Goal: Information Seeking & Learning: Learn about a topic

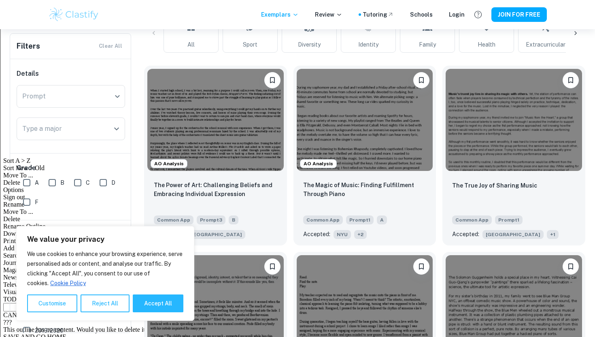
scroll to position [0, 441]
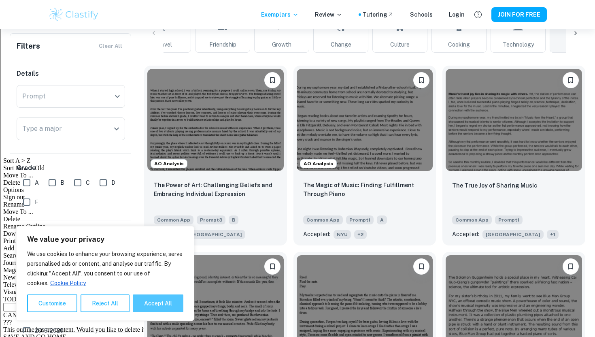
click at [147, 300] on button "Accept All" at bounding box center [158, 303] width 51 height 18
checkbox input "true"
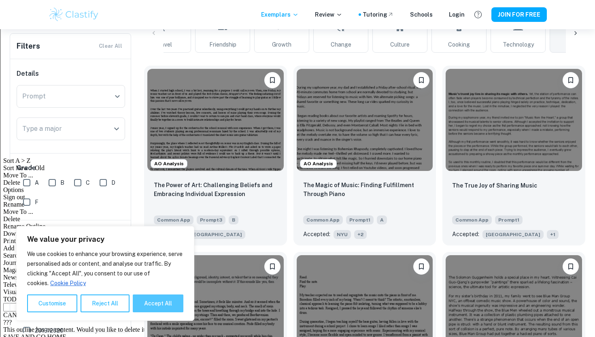
checkbox input "true"
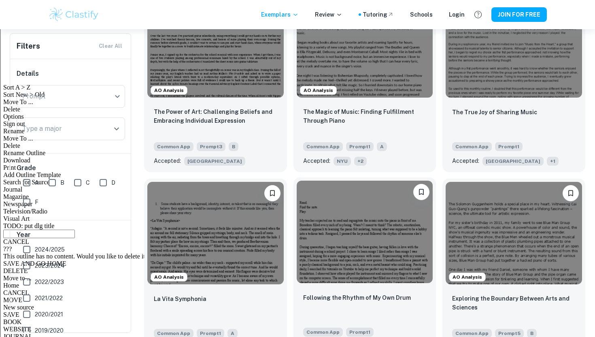
scroll to position [282, 0]
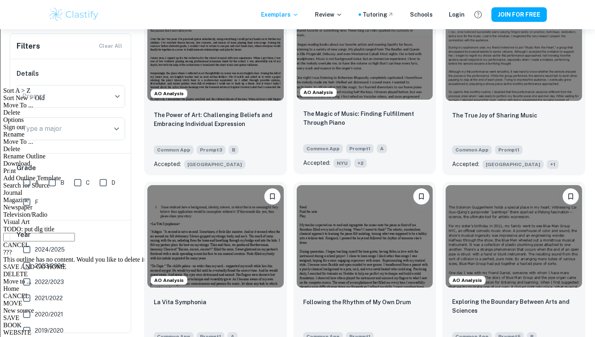
click at [368, 56] on img at bounding box center [365, 49] width 136 height 102
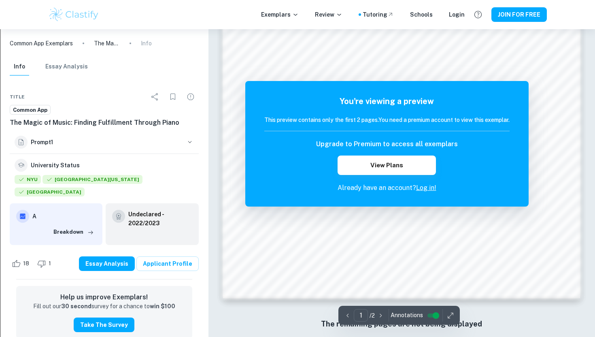
scroll to position [770, 0]
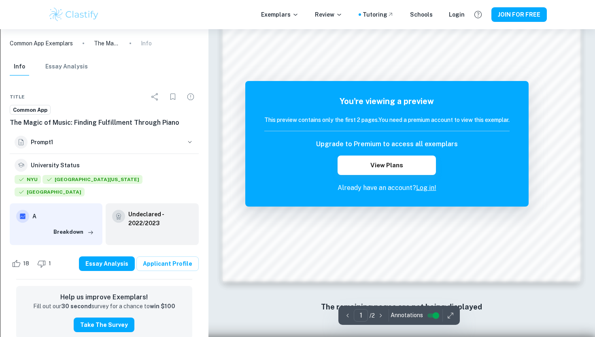
click at [382, 315] on icon "button" at bounding box center [381, 315] width 8 height 8
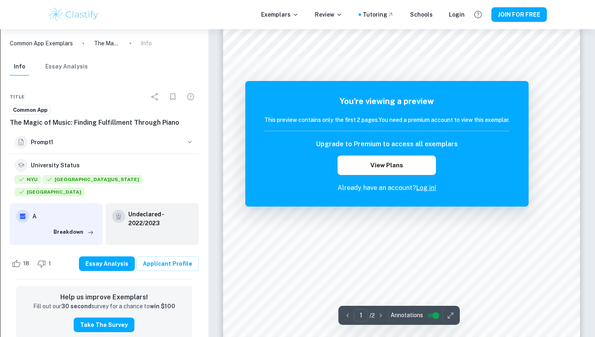
scroll to position [100, 0]
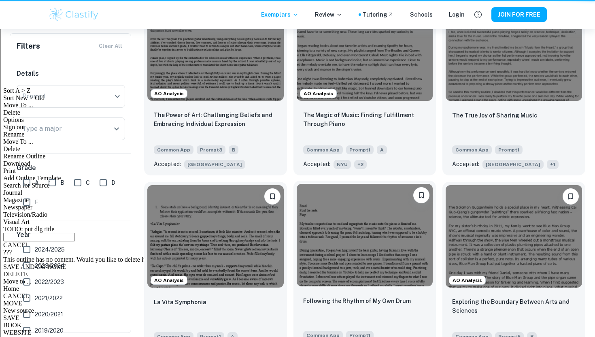
scroll to position [0, 441]
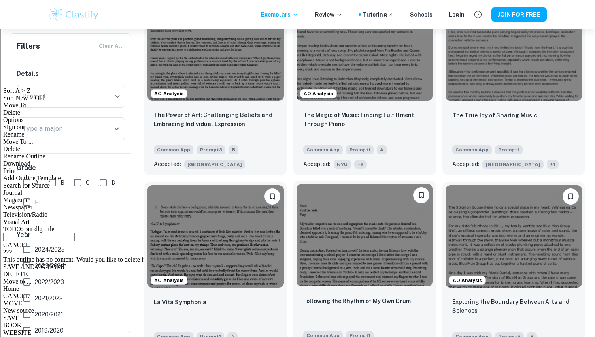
click at [375, 232] on img at bounding box center [365, 235] width 136 height 102
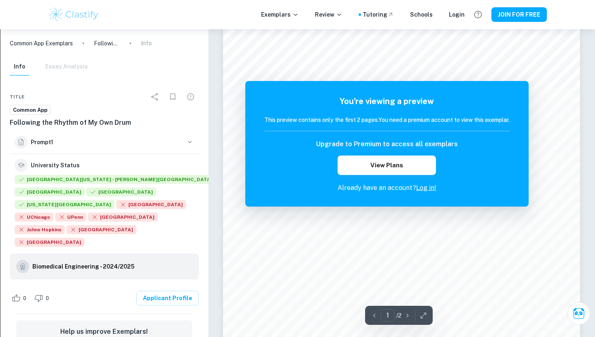
scroll to position [90, 0]
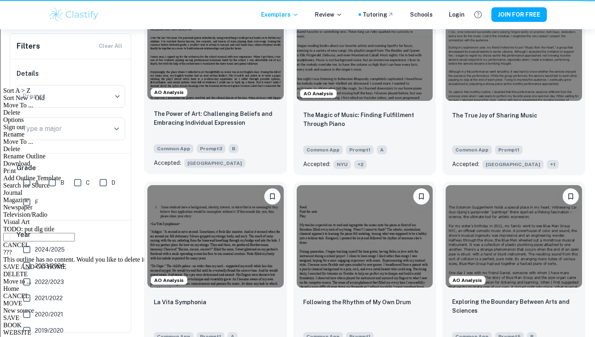
scroll to position [0, 441]
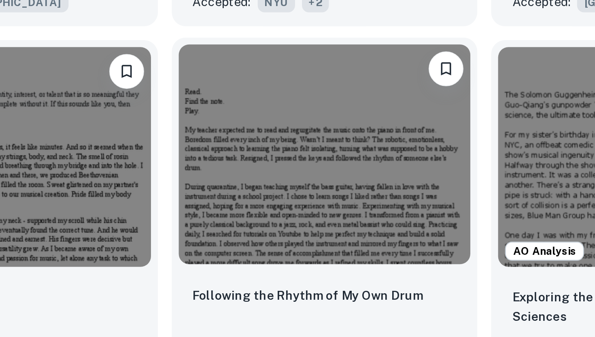
click at [411, 203] on img at bounding box center [365, 235] width 136 height 102
